Goal: Find specific page/section: Find specific page/section

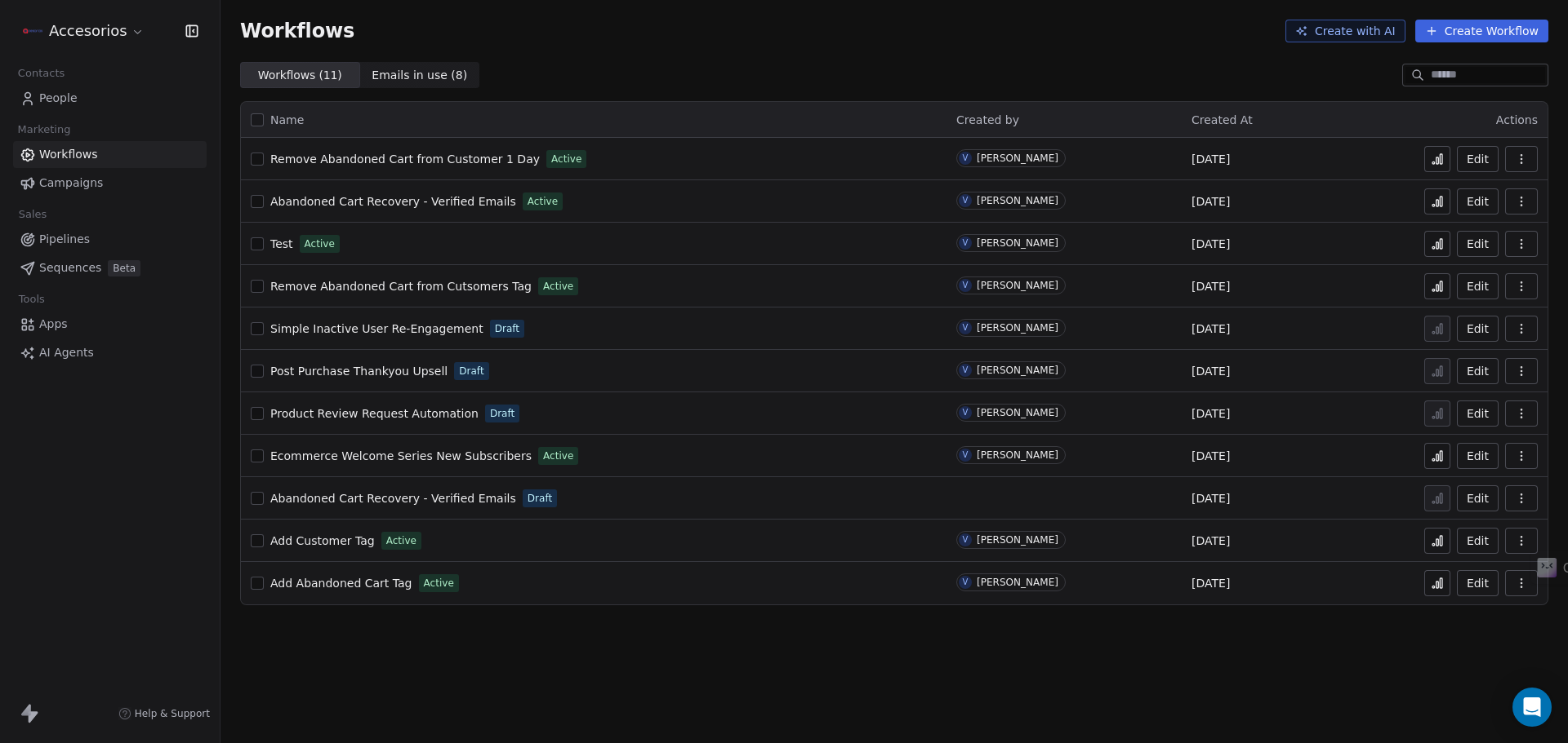
click at [407, 460] on span "Ecommerce Welcome Series New Subscribers" at bounding box center [401, 456] width 261 height 13
click at [1436, 457] on icon at bounding box center [1437, 456] width 13 height 13
click at [48, 90] on span "People" at bounding box center [58, 98] width 38 height 17
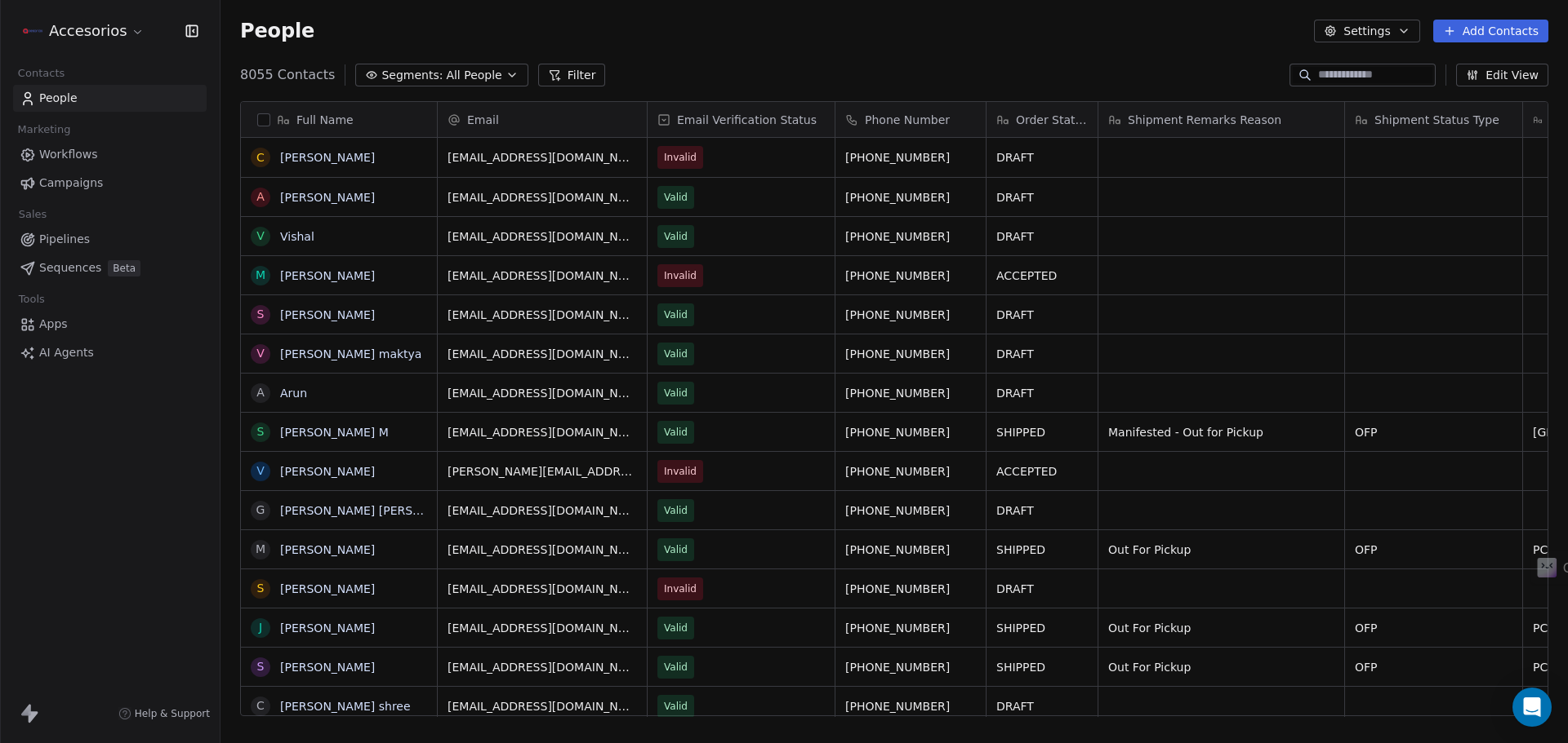
scroll to position [641, 1335]
